Goal: Information Seeking & Learning: Learn about a topic

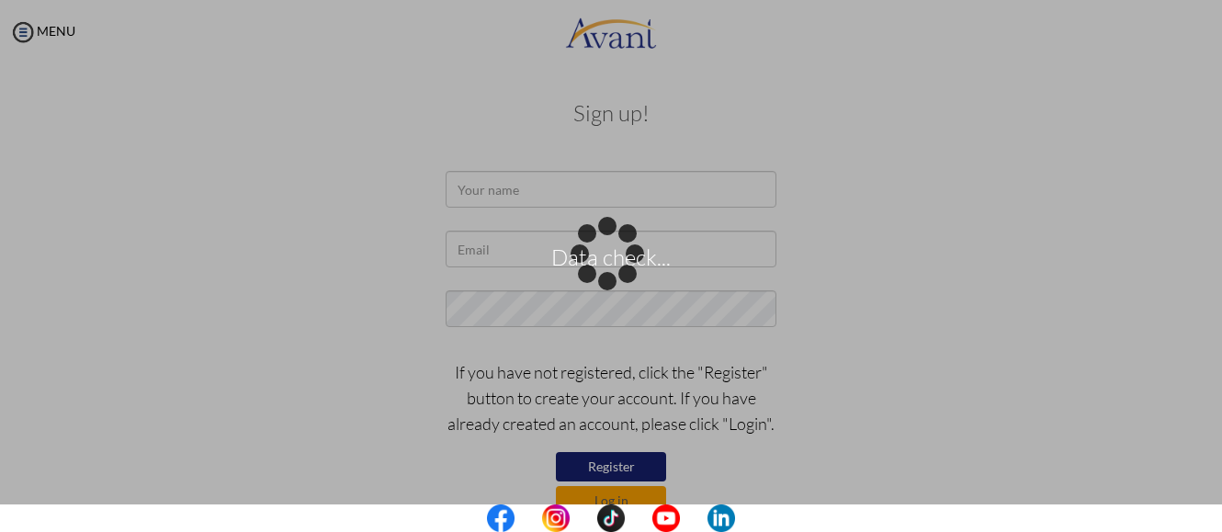
drag, startPoint x: 542, startPoint y: 200, endPoint x: 639, endPoint y: 414, distance: 235.1
click at [598, 253] on div "Data check..." at bounding box center [611, 266] width 26 height 26
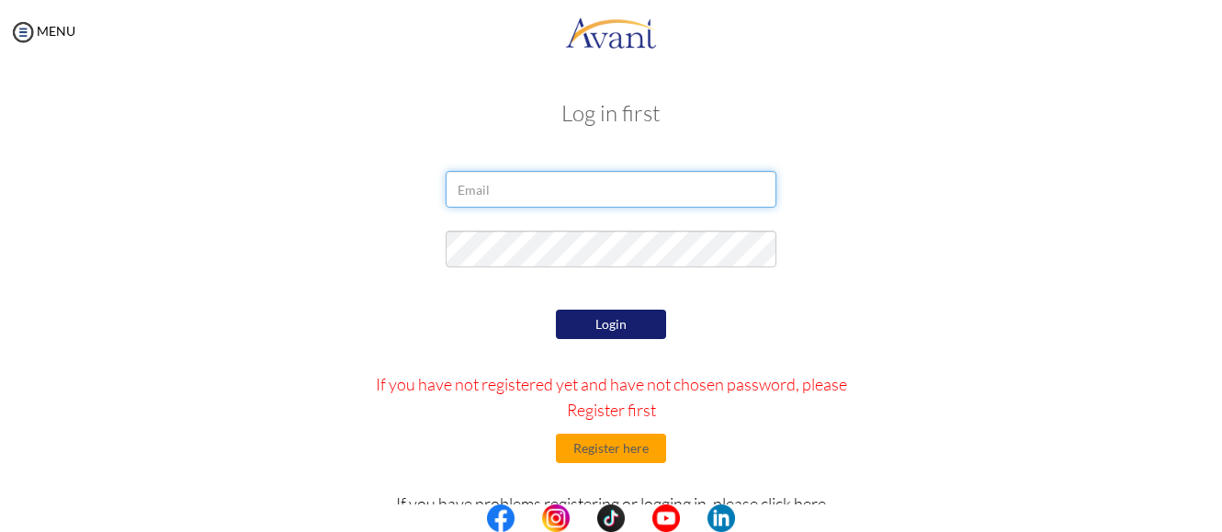
click at [531, 194] on input "email" at bounding box center [610, 189] width 331 height 37
type input "[EMAIL_ADDRESS][DOMAIN_NAME]"
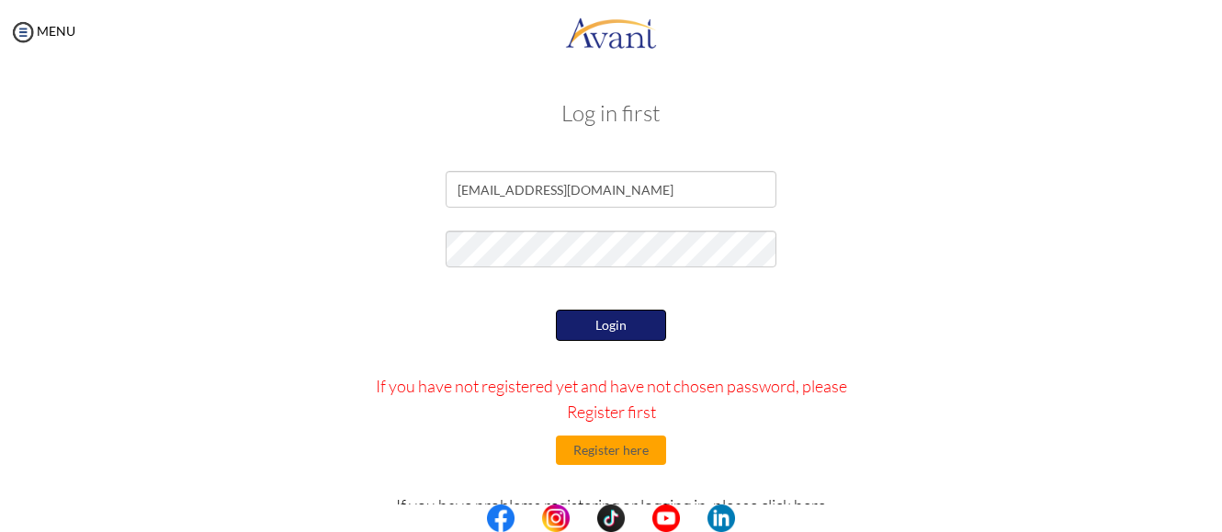
click at [580, 388] on div "Login If you have not registered yet and have not chosen password, please Regis…" at bounding box center [611, 478] width 537 height 347
click at [625, 328] on button "Login" at bounding box center [611, 324] width 110 height 29
click at [625, 324] on button "Login" at bounding box center [611, 324] width 110 height 29
click at [641, 328] on button "Login" at bounding box center [611, 324] width 110 height 29
click at [641, 328] on button "Login" at bounding box center [611, 325] width 110 height 31
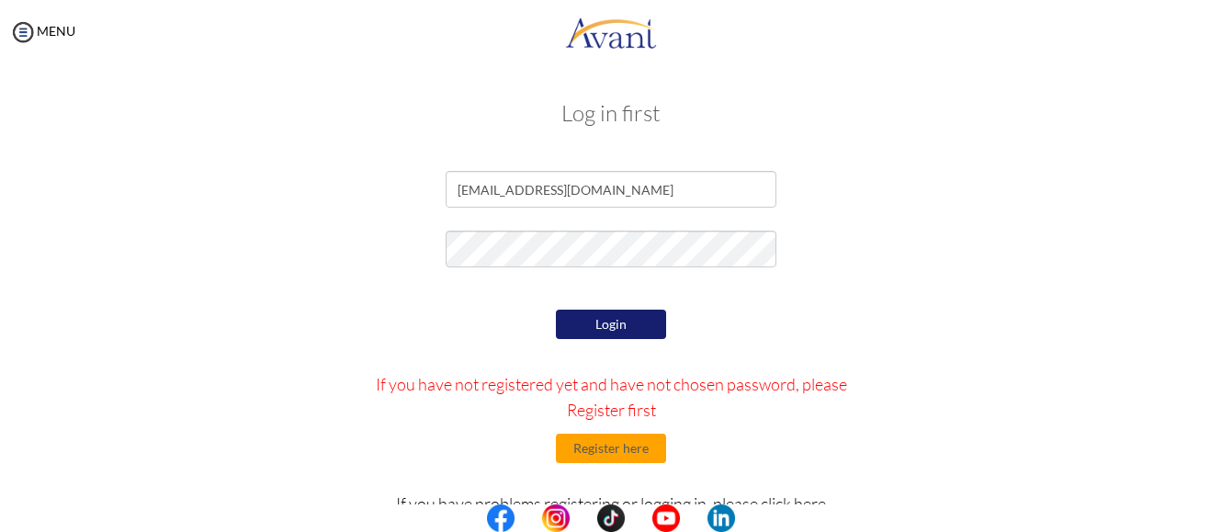
click at [560, 324] on button "Login" at bounding box center [611, 324] width 110 height 29
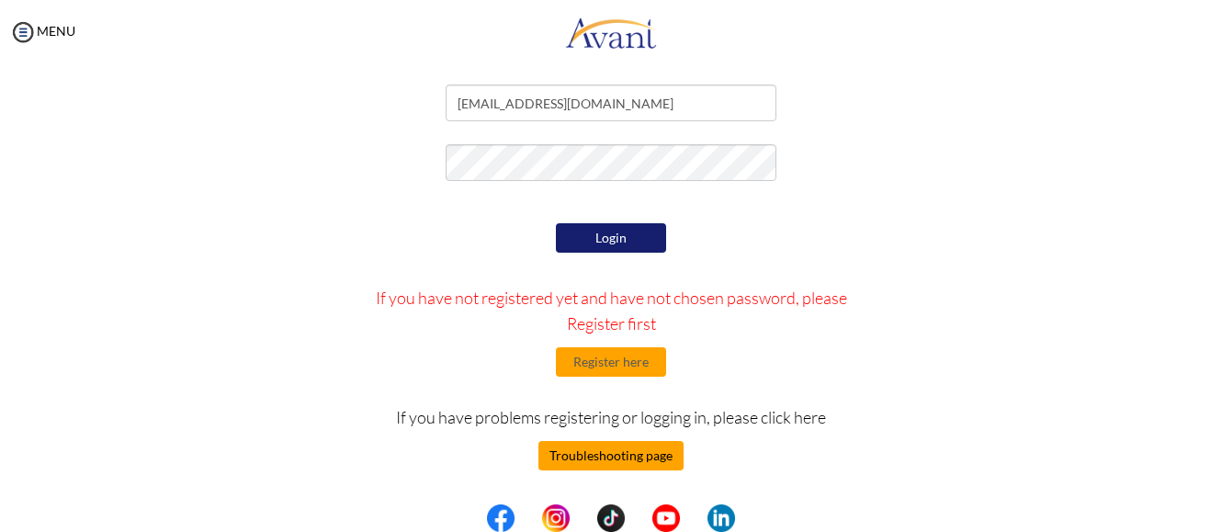
scroll to position [86, 0]
click at [634, 460] on button "Troubleshooting page" at bounding box center [610, 455] width 145 height 29
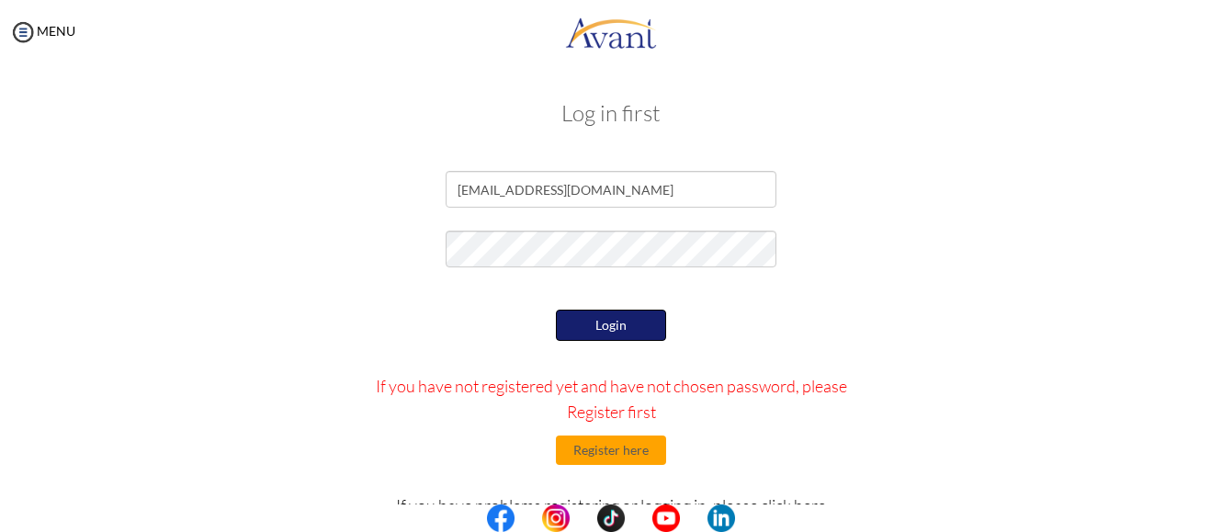
click at [585, 317] on button "Login" at bounding box center [611, 325] width 110 height 31
click at [586, 325] on button "Login" at bounding box center [611, 324] width 110 height 29
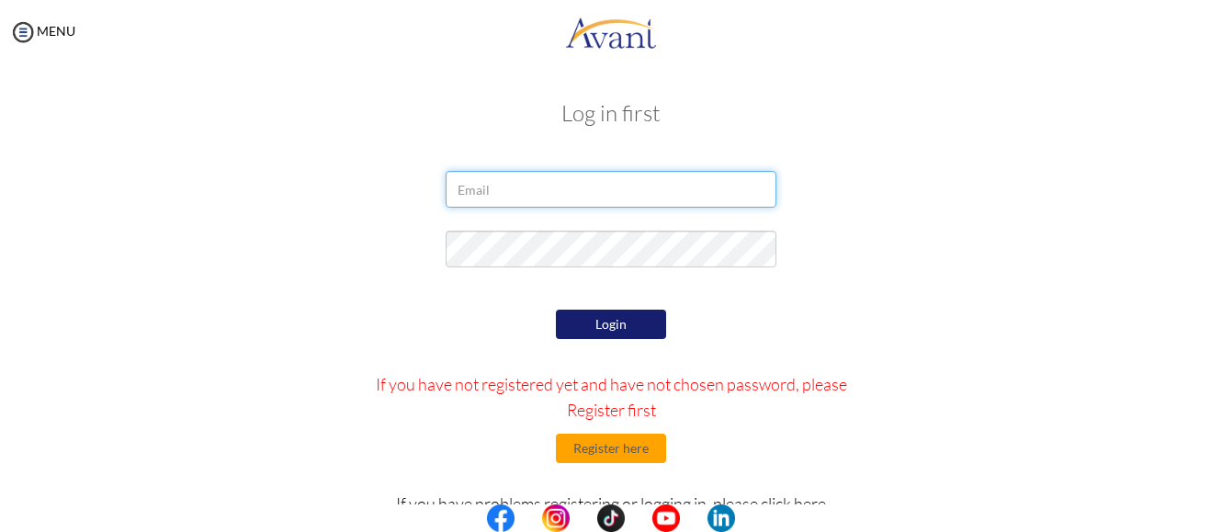
type input "[EMAIL_ADDRESS][DOMAIN_NAME]"
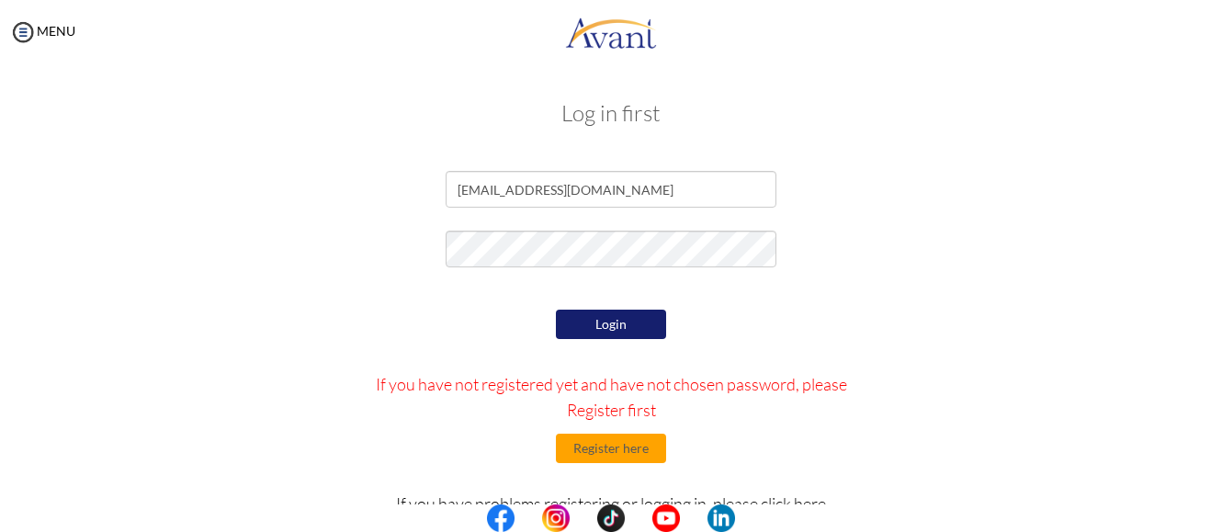
click at [587, 325] on button "Login" at bounding box center [611, 324] width 110 height 29
click at [586, 321] on button "Login" at bounding box center [611, 325] width 110 height 31
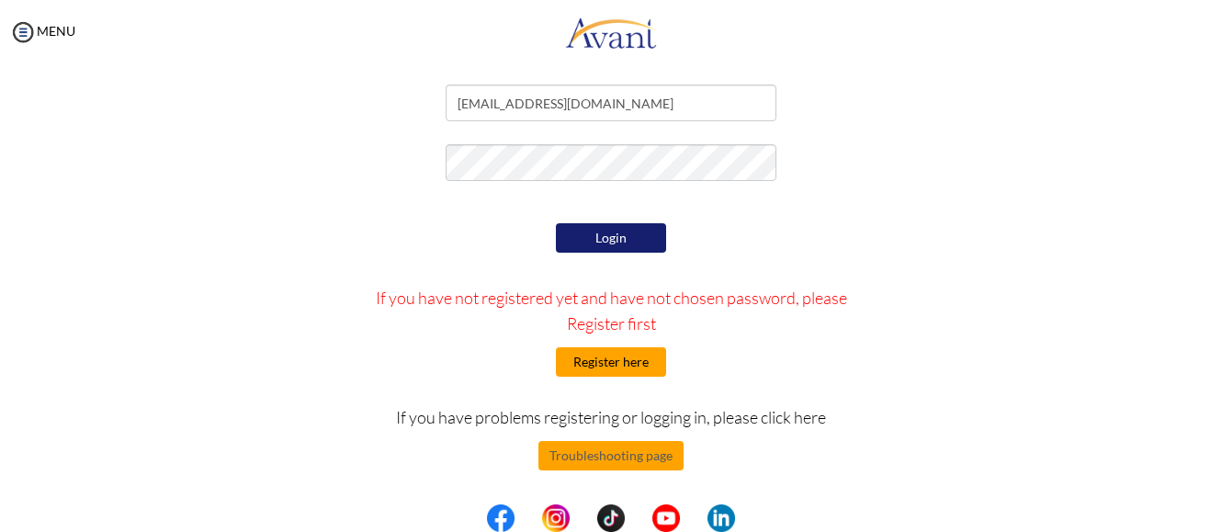
click at [602, 360] on button "Register here" at bounding box center [611, 361] width 110 height 29
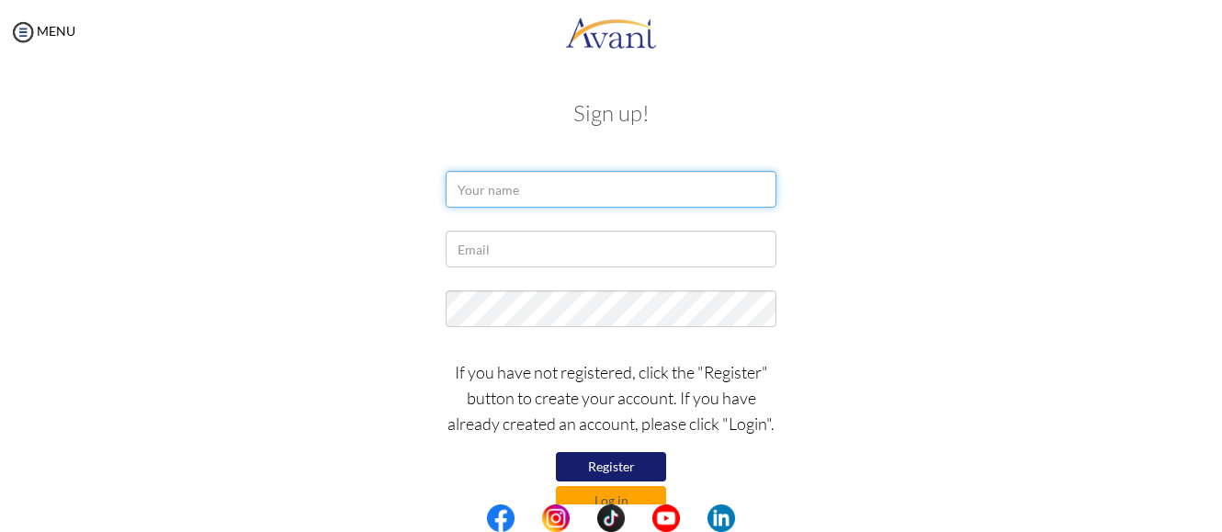
click at [549, 175] on input "text" at bounding box center [610, 189] width 331 height 37
type input "Tadele Molla Abebe"
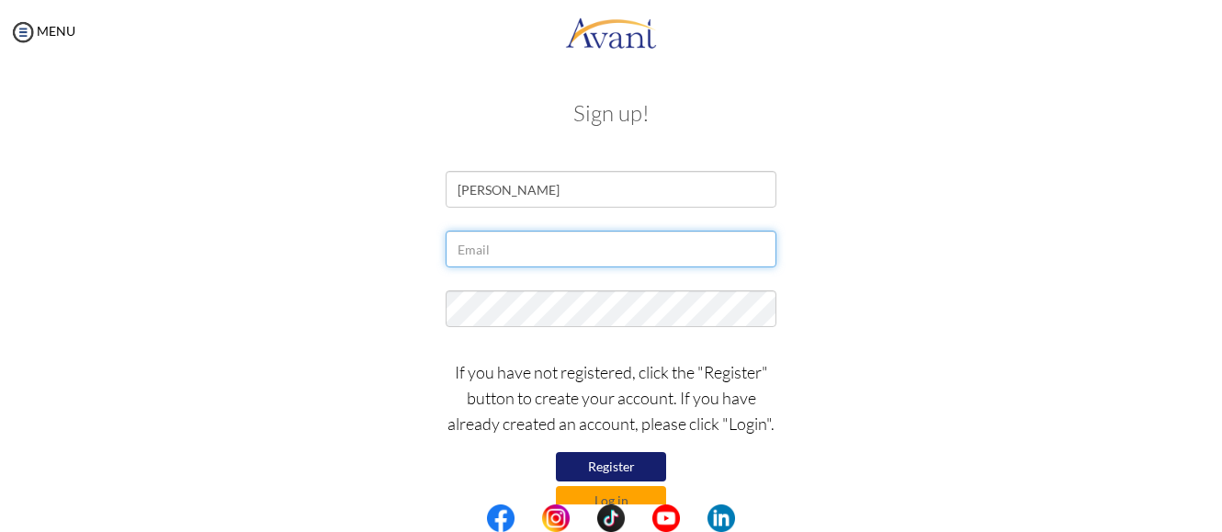
click at [580, 248] on input "text" at bounding box center [610, 249] width 331 height 37
type input "tademoll21@gmail.com"
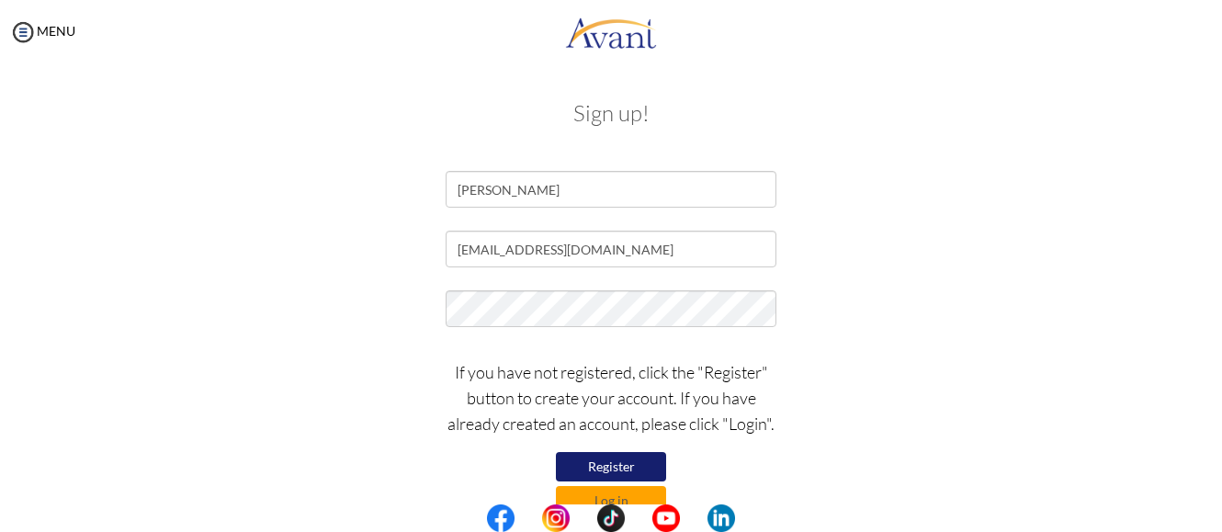
click at [599, 467] on button "Register" at bounding box center [611, 466] width 110 height 29
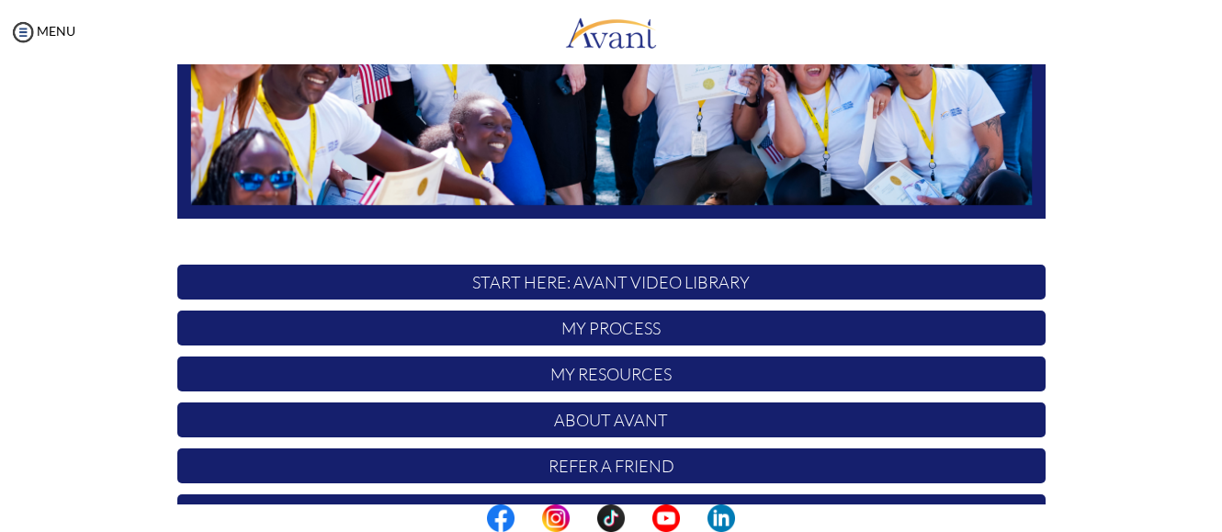
scroll to position [459, 0]
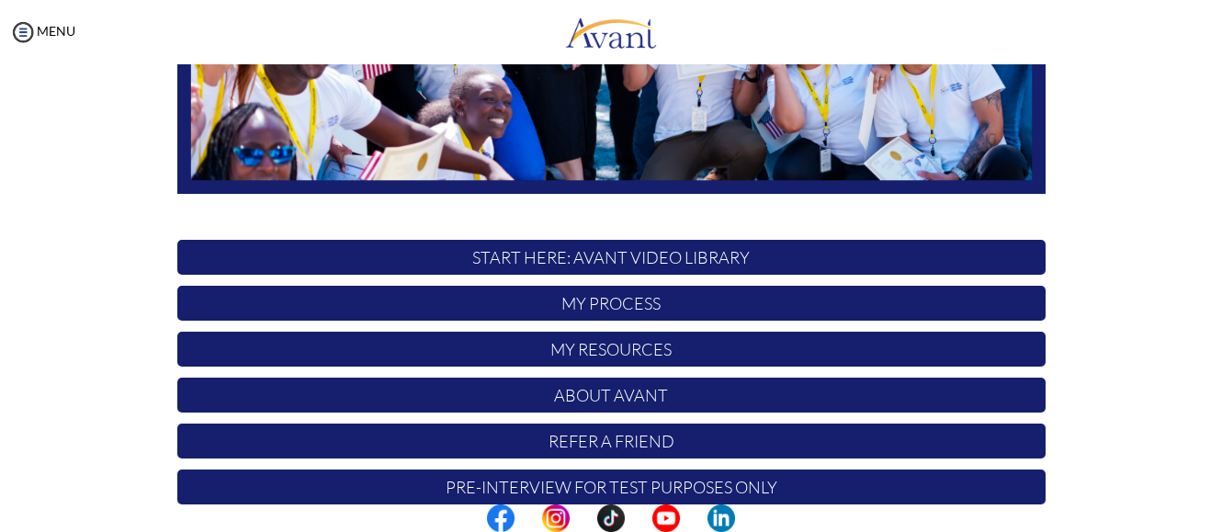
click at [757, 258] on p "START HERE: Avant Video Library" at bounding box center [611, 257] width 868 height 35
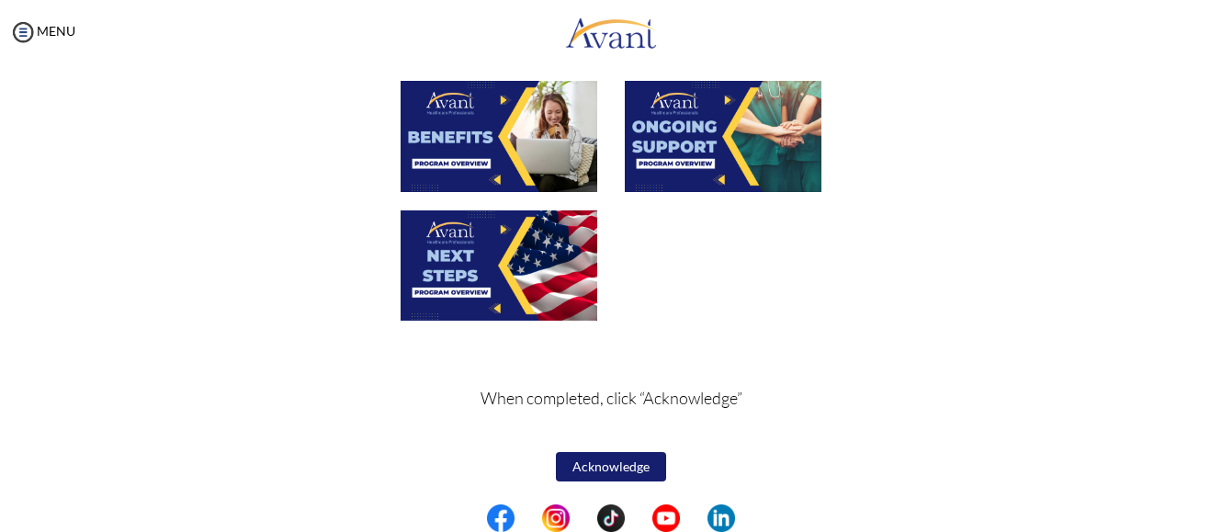
scroll to position [0, 0]
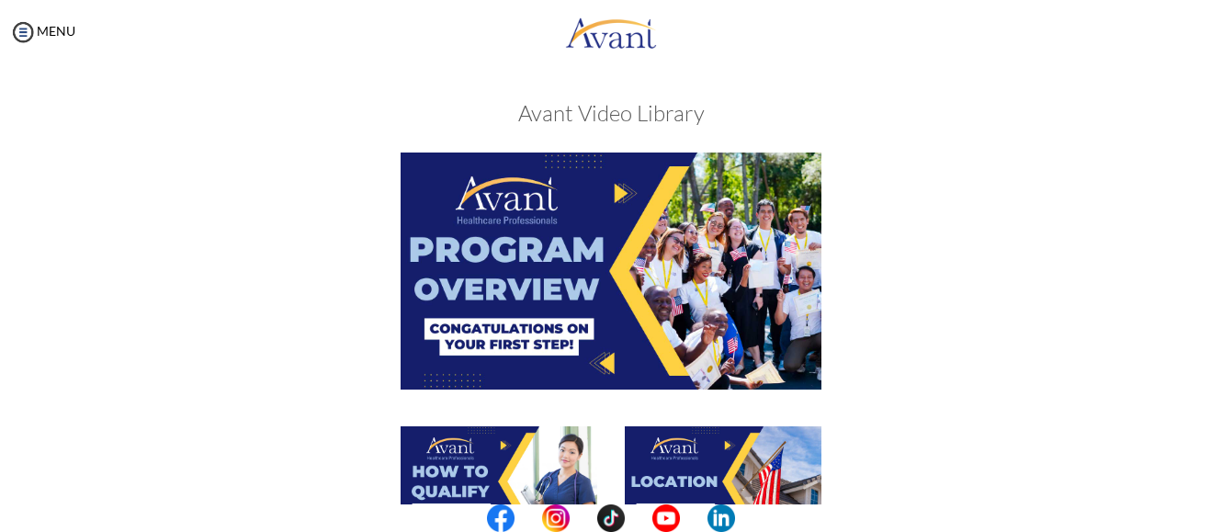
click at [620, 230] on img at bounding box center [610, 270] width 421 height 236
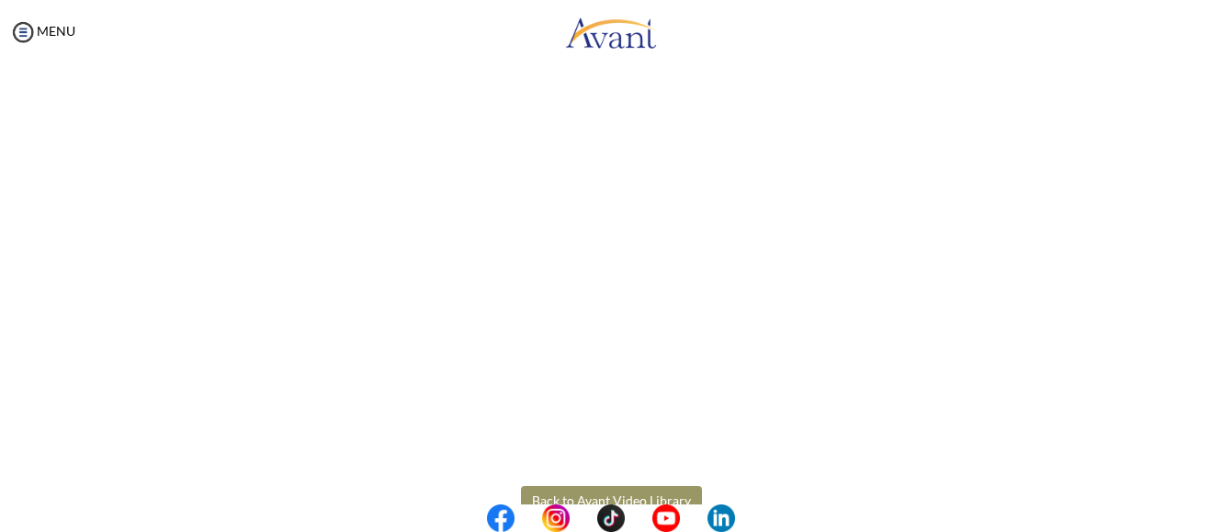
scroll to position [372, 0]
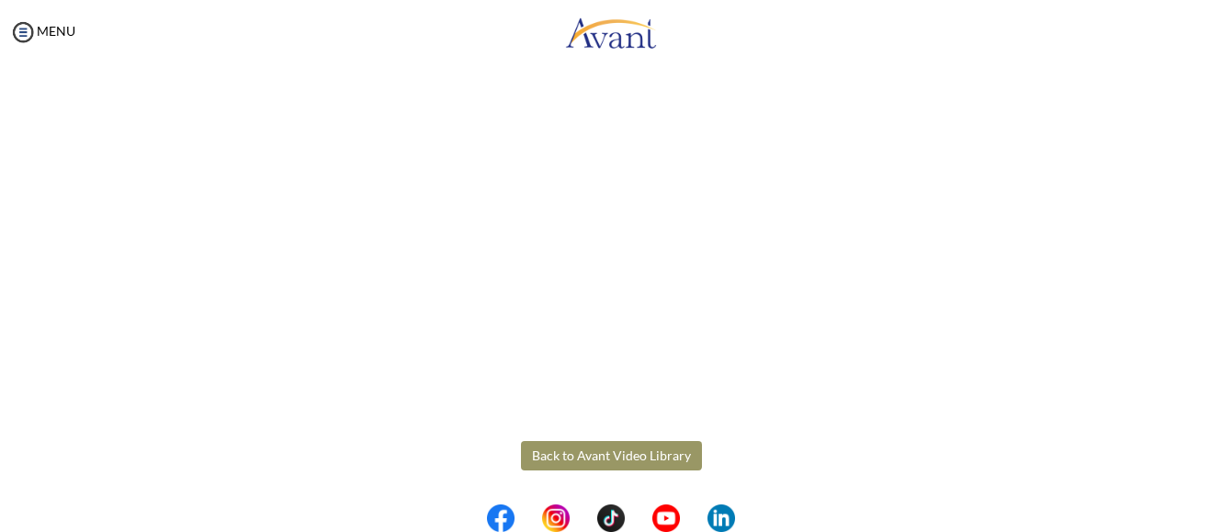
click at [648, 456] on body "Maintenance break. Please come back in 2 hours. MENU My Status What is the next…" at bounding box center [611, 266] width 1222 height 532
click at [624, 457] on button "Back to Avant Video Library" at bounding box center [611, 455] width 181 height 29
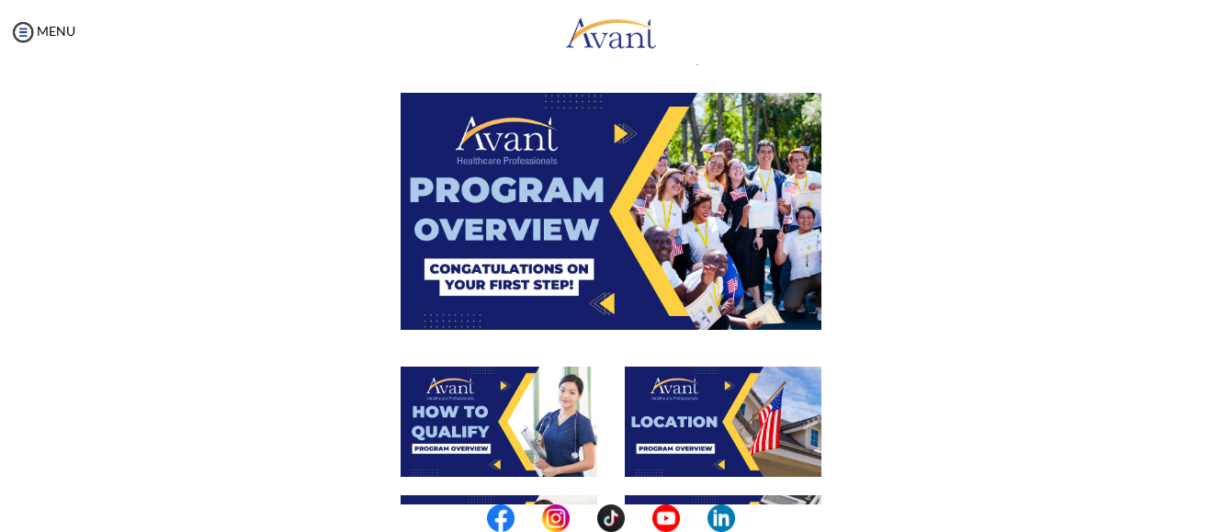
scroll to position [92, 0]
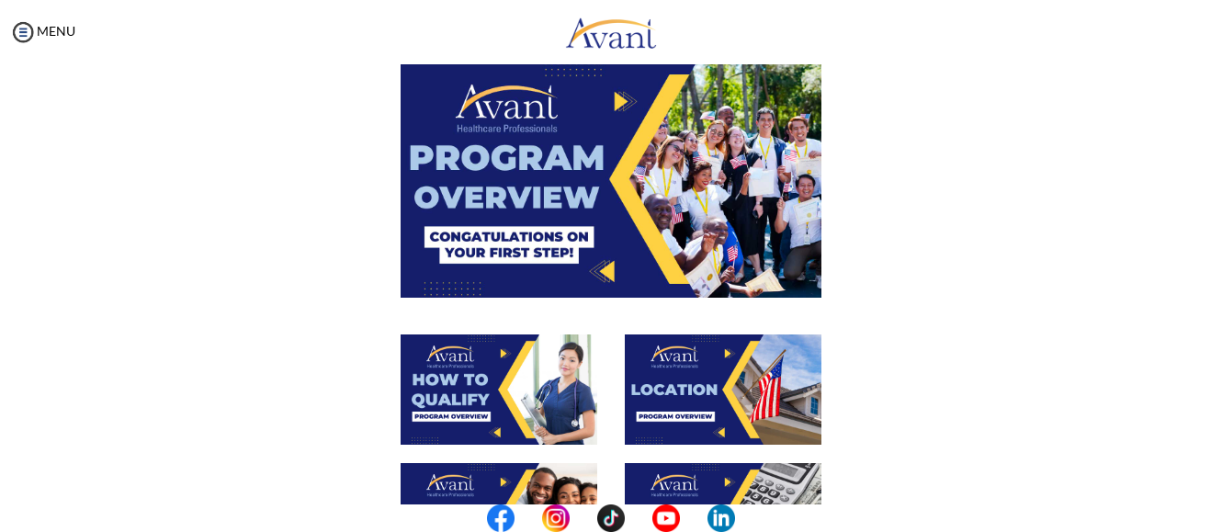
click at [636, 367] on img at bounding box center [723, 389] width 197 height 110
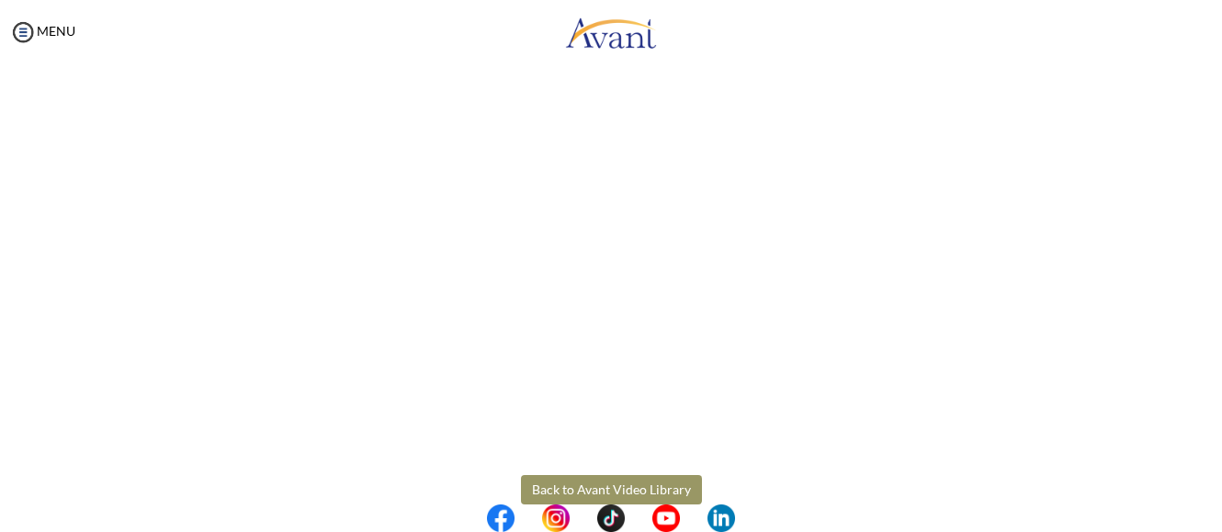
scroll to position [372, 0]
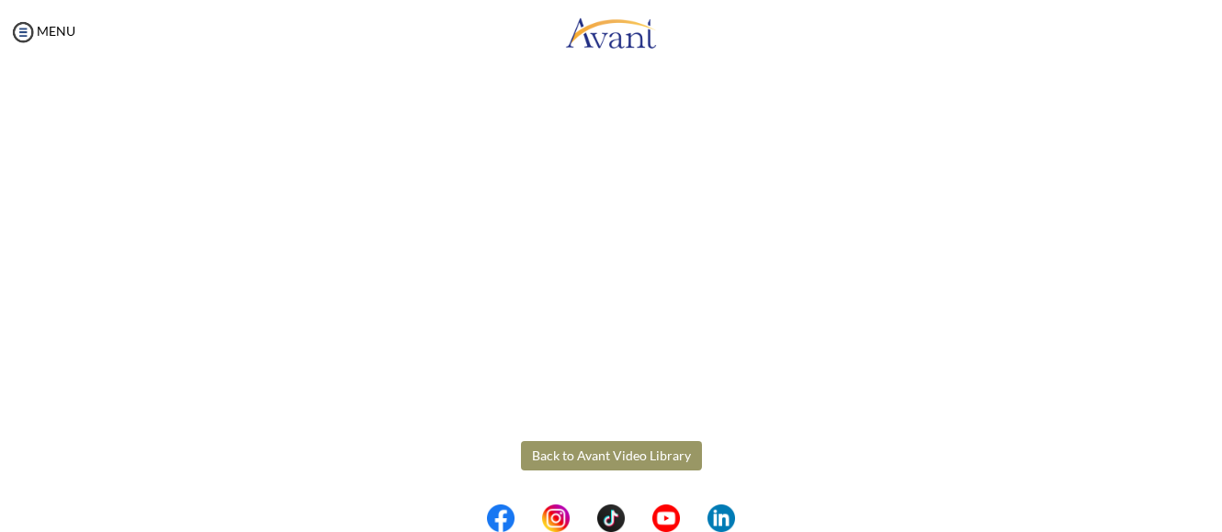
click at [642, 454] on body "Maintenance break. Please come back in 2 hours. MENU My Status What is the next…" at bounding box center [611, 266] width 1222 height 532
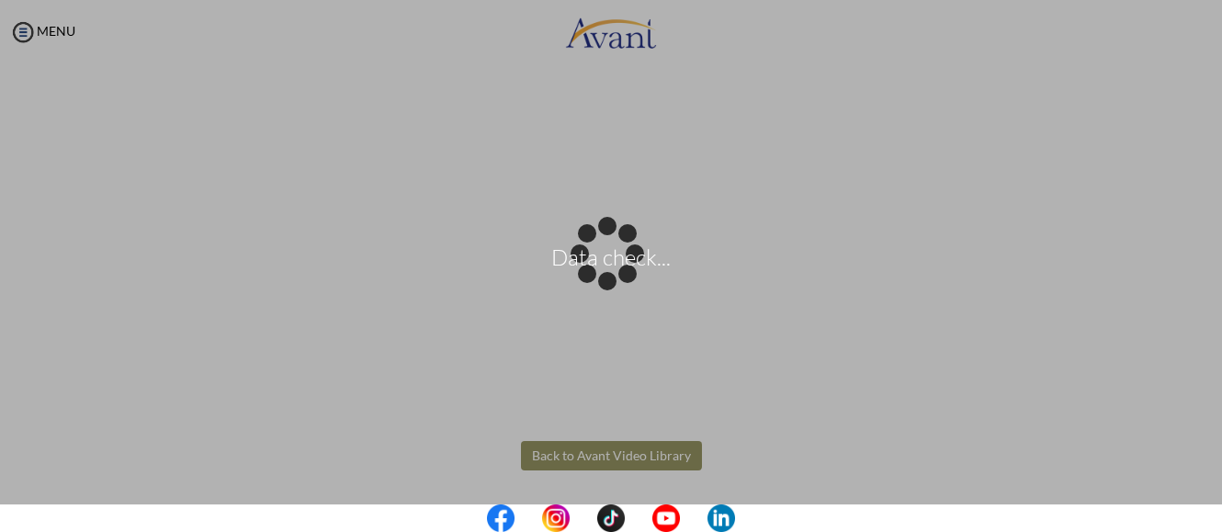
click at [624, 279] on div "Data check..." at bounding box center [611, 266] width 26 height 26
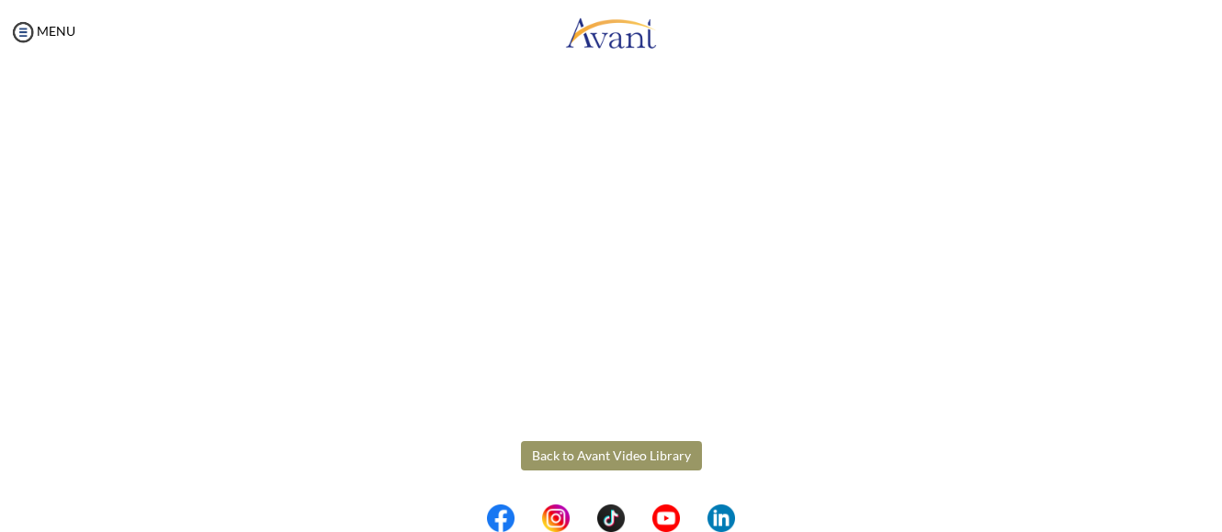
click at [658, 460] on button "Back to Avant Video Library" at bounding box center [611, 455] width 181 height 29
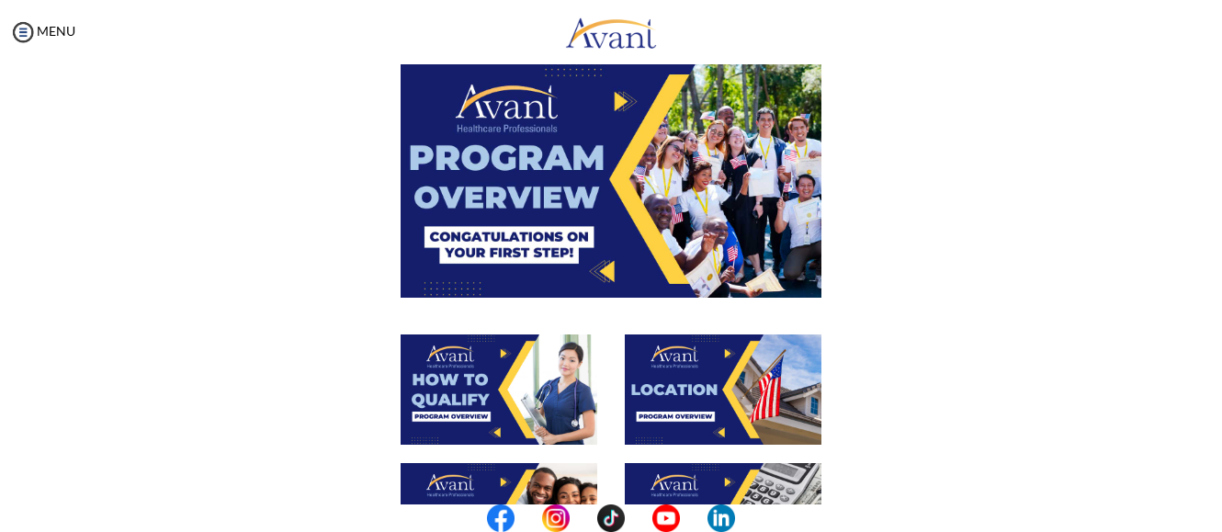
scroll to position [0, 0]
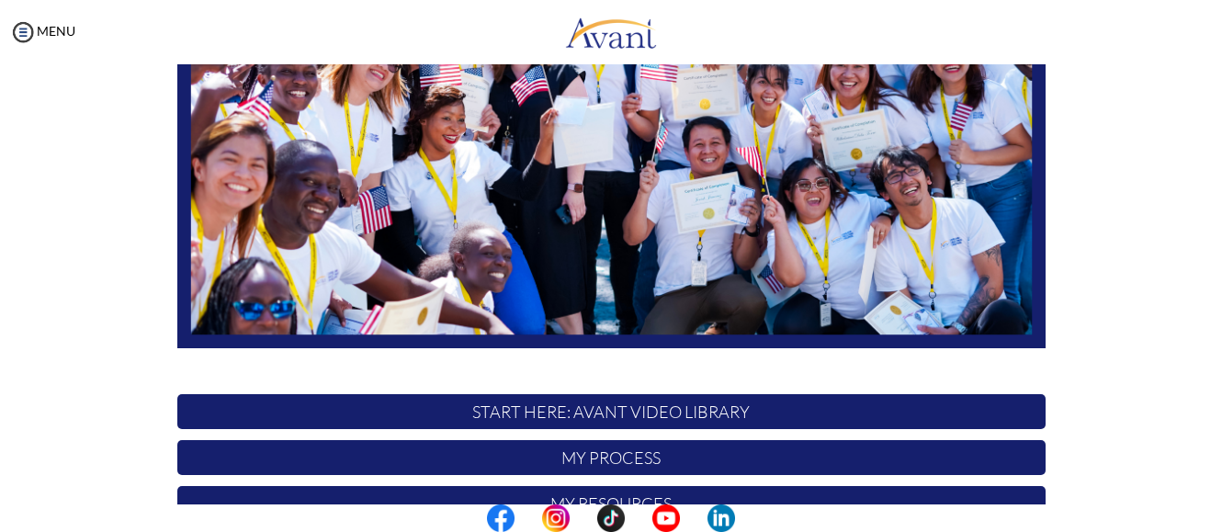
scroll to position [29, 0]
